Goal: Navigation & Orientation: Find specific page/section

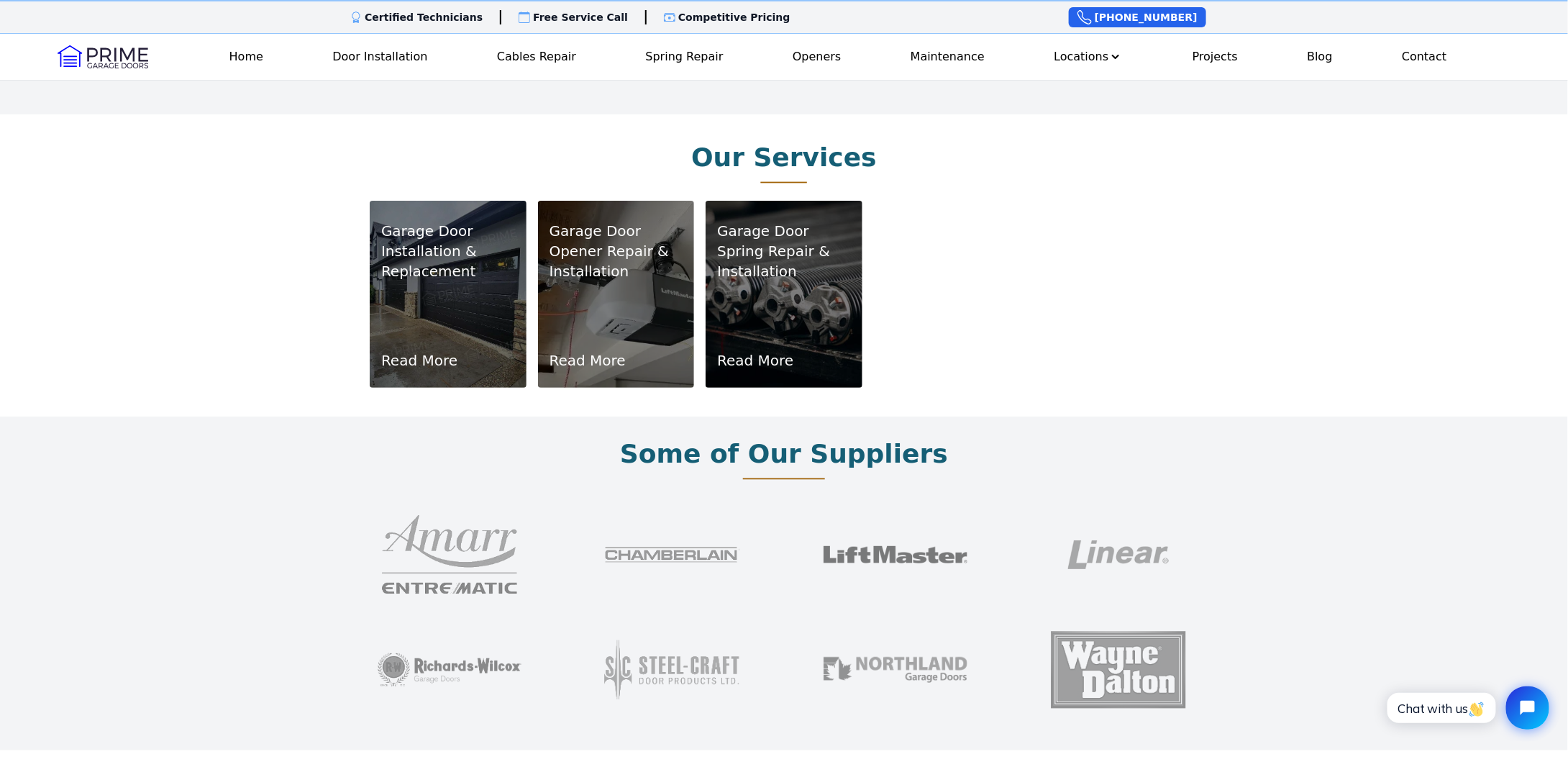
scroll to position [935, 0]
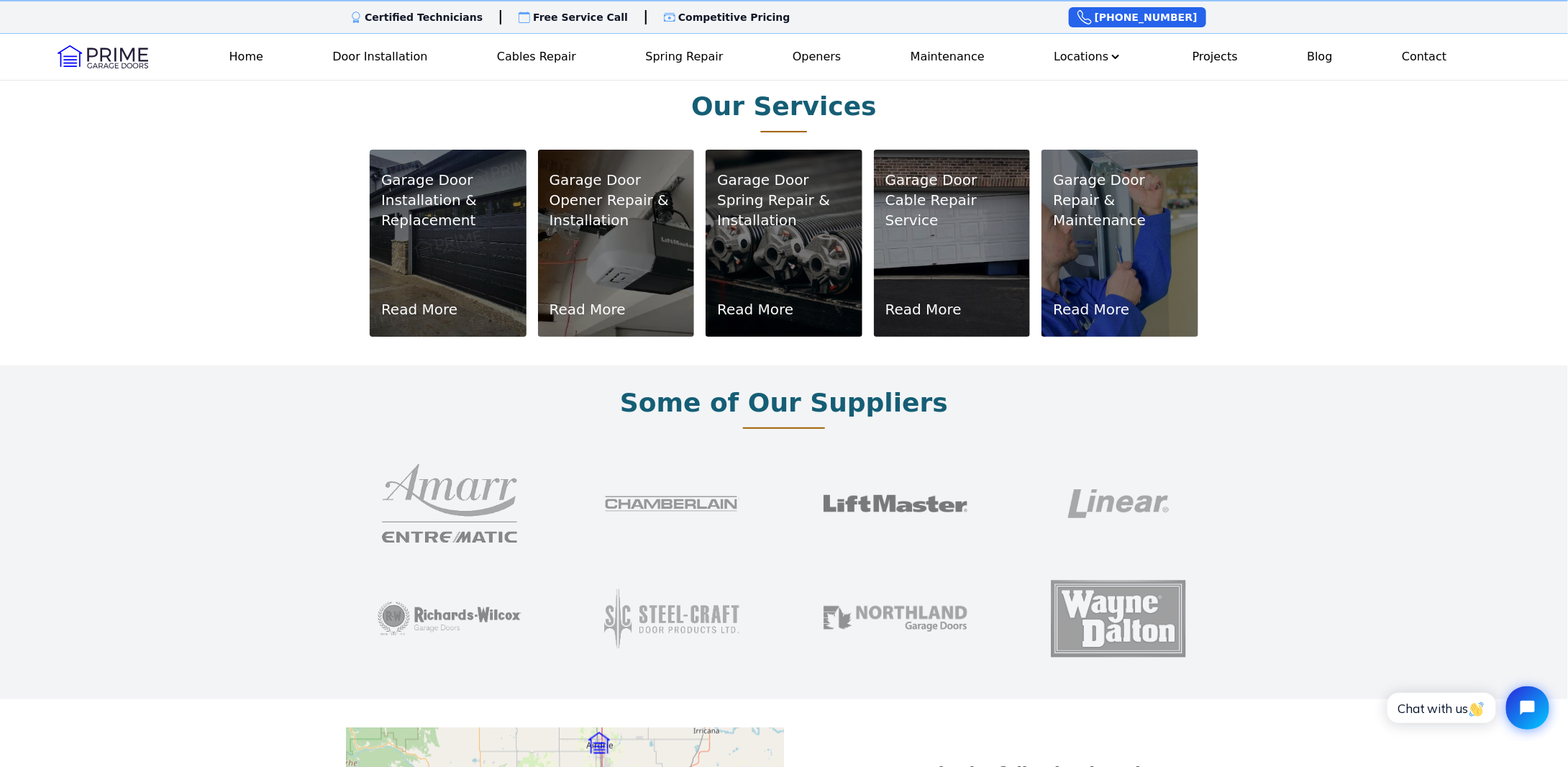
click at [381, 319] on link "Read More" at bounding box center [419, 309] width 76 height 20
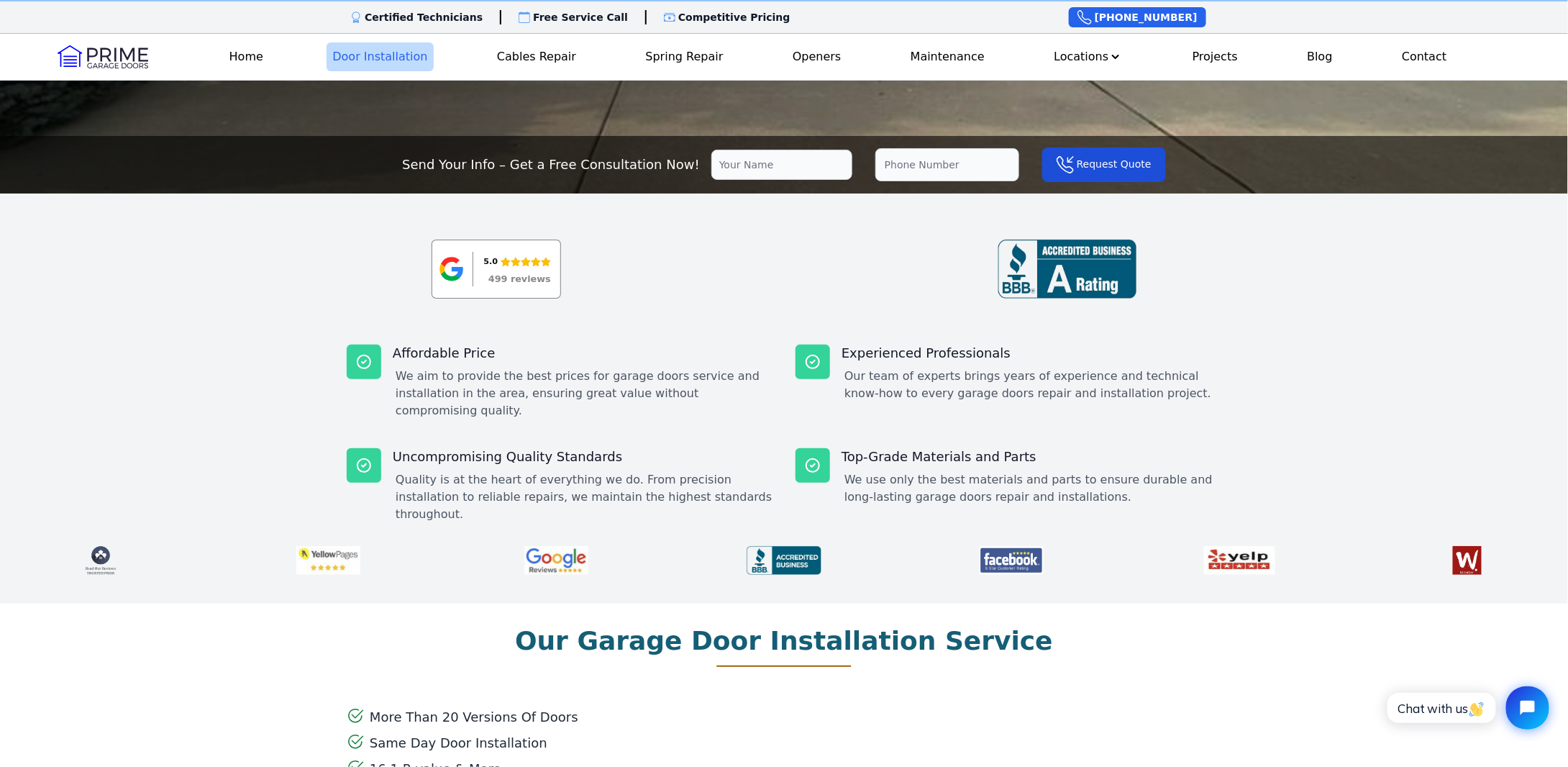
scroll to position [360, 0]
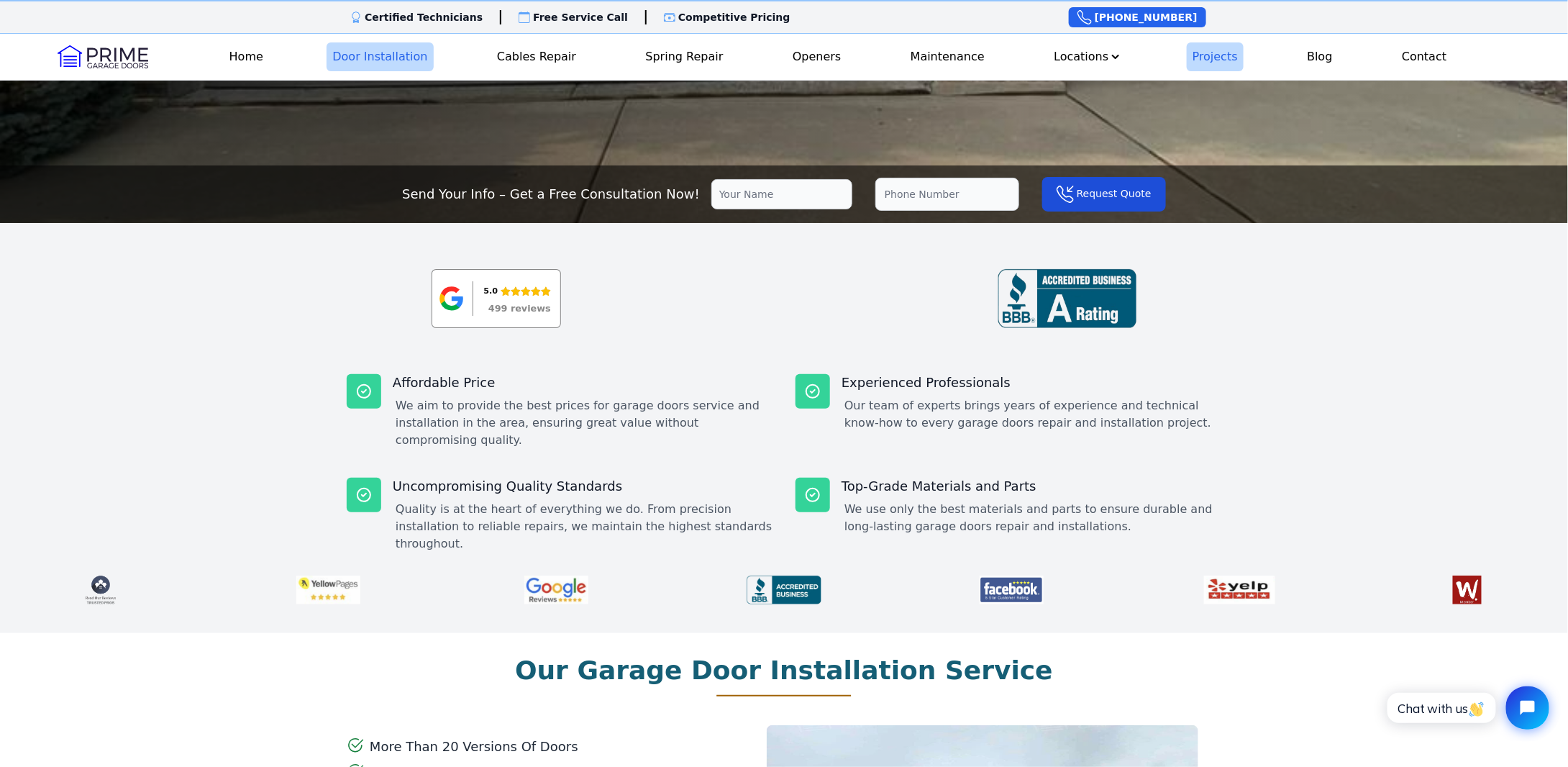
click at [1240, 71] on link "Projects" at bounding box center [1215, 56] width 57 height 29
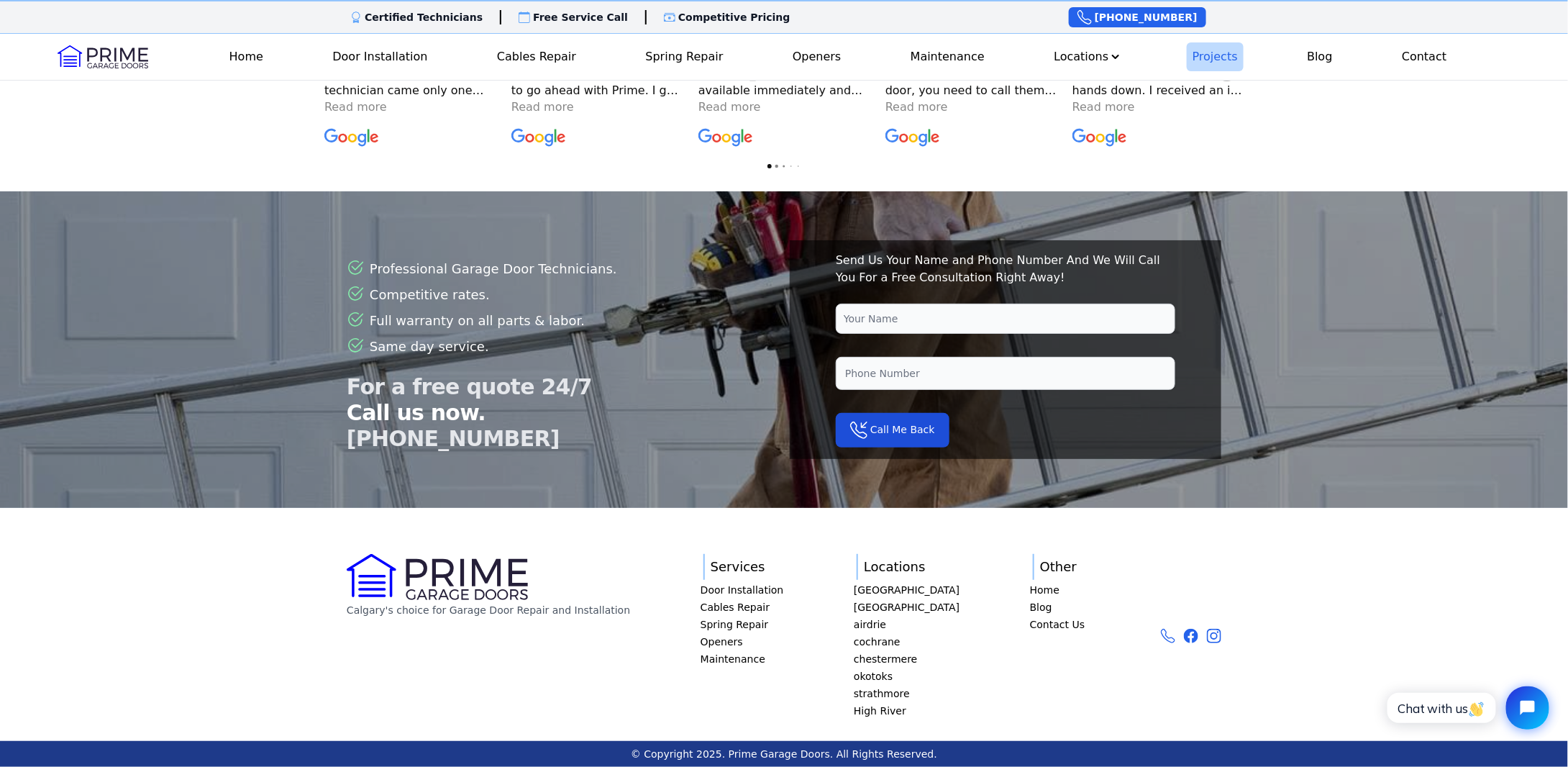
scroll to position [3812, 0]
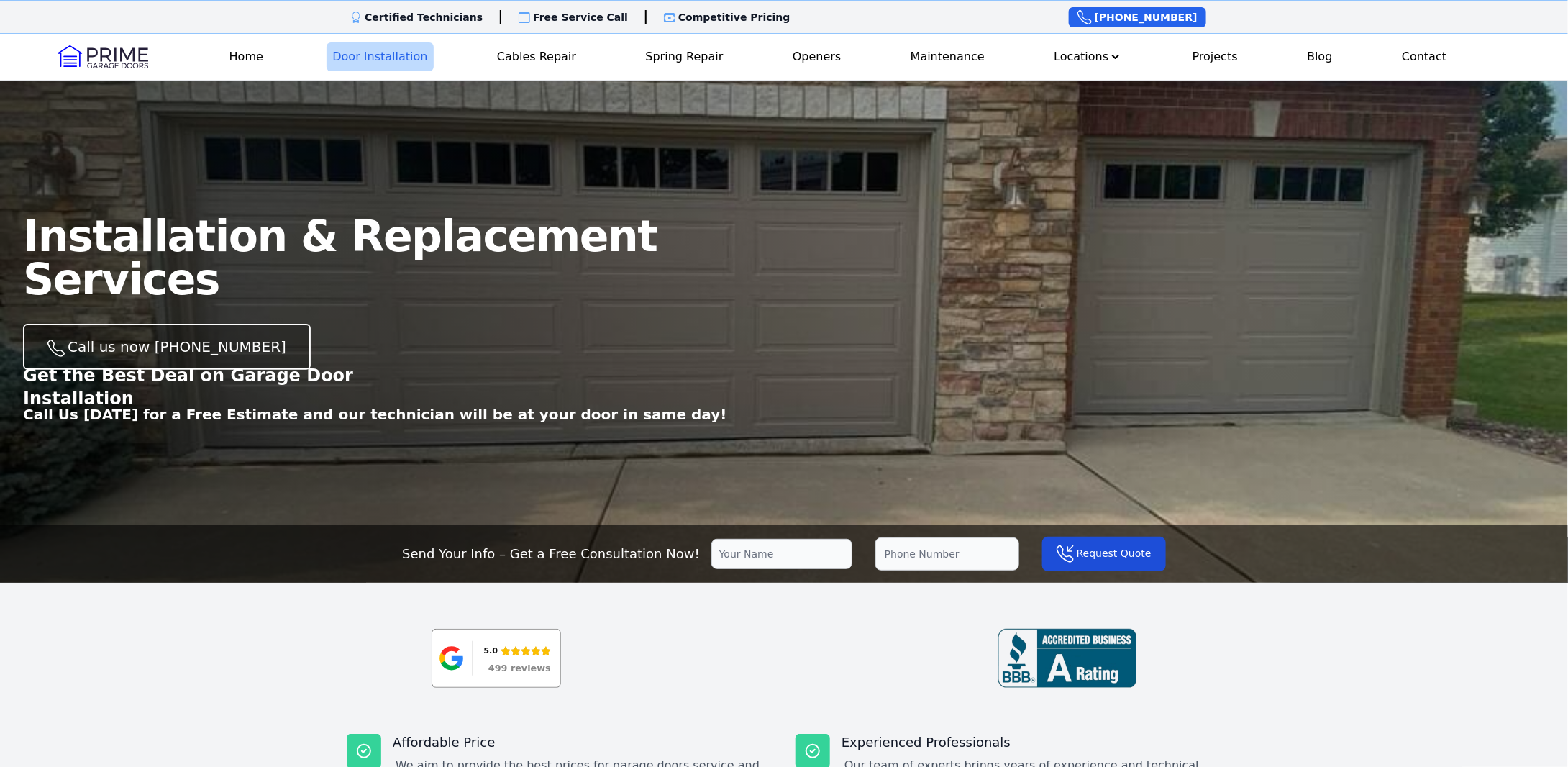
scroll to position [126, 0]
